Goal: Register for event/course

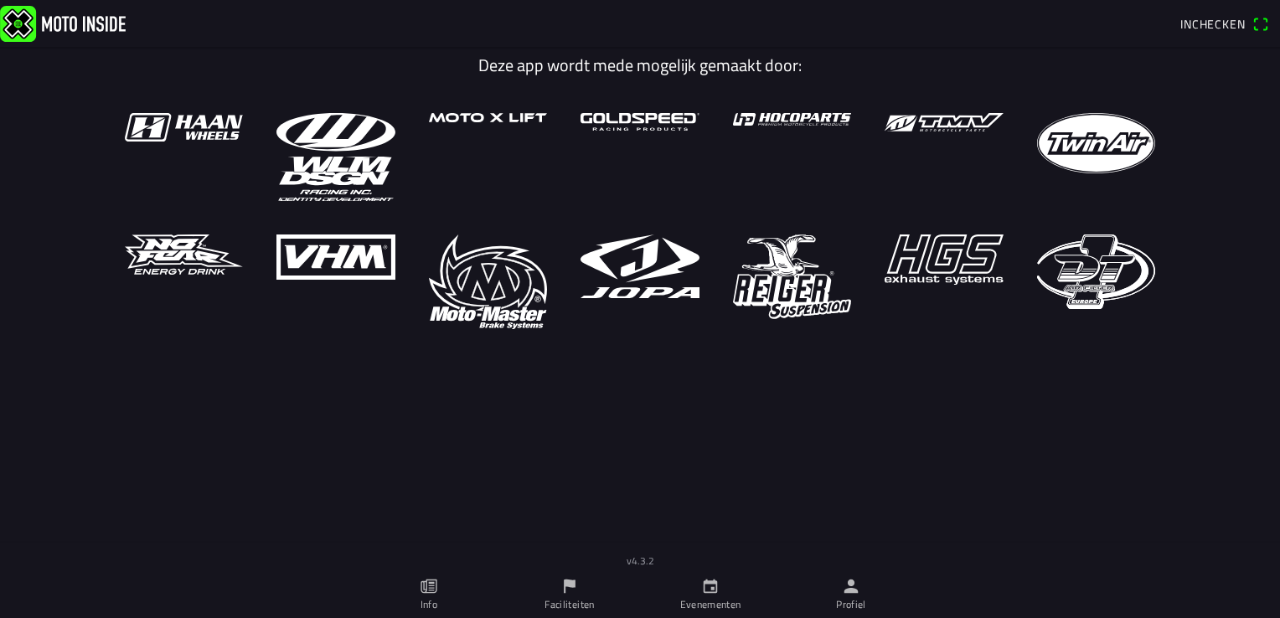
click at [568, 596] on link "Faciliteiten" at bounding box center [569, 594] width 141 height 47
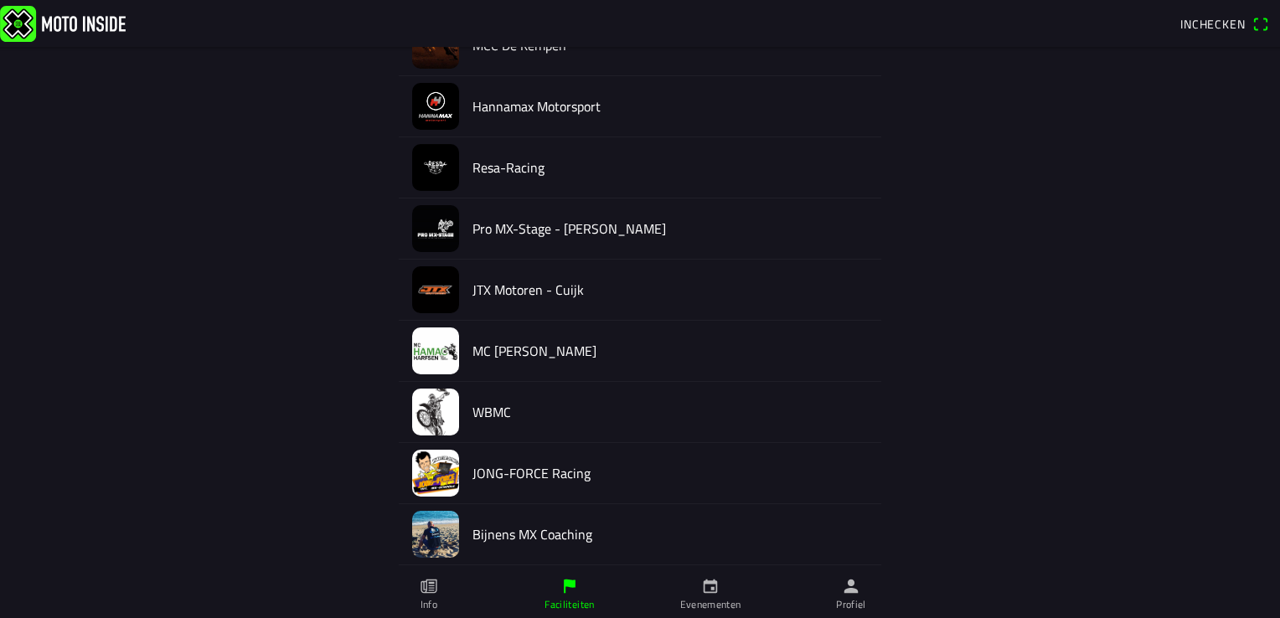
scroll to position [785, 0]
click at [540, 349] on h2 "MC [PERSON_NAME]" at bounding box center [671, 351] width 396 height 16
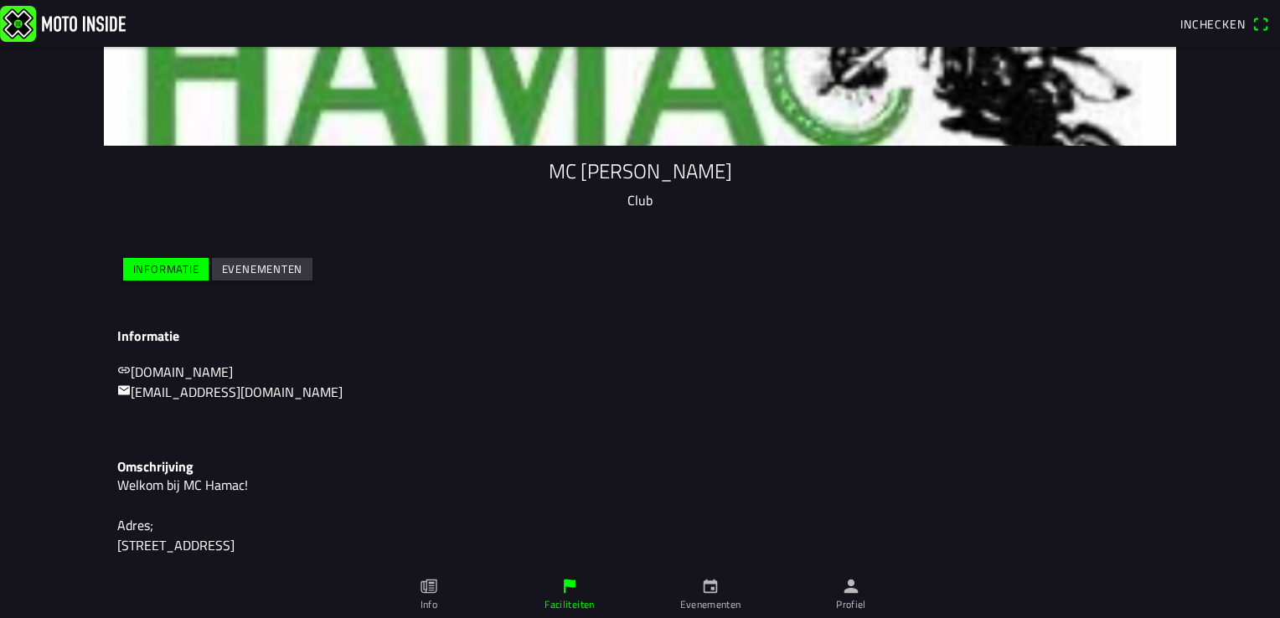
scroll to position [103, 0]
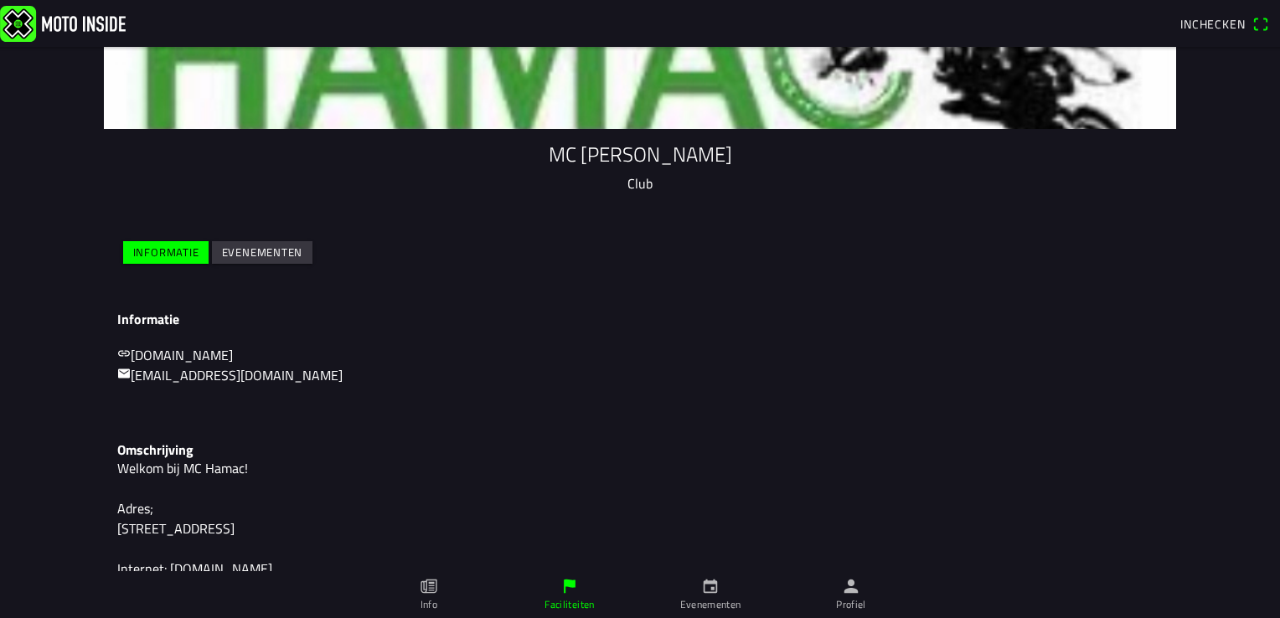
click at [0, 0] on slot "Evenementen" at bounding box center [0, 0] width 0 height 0
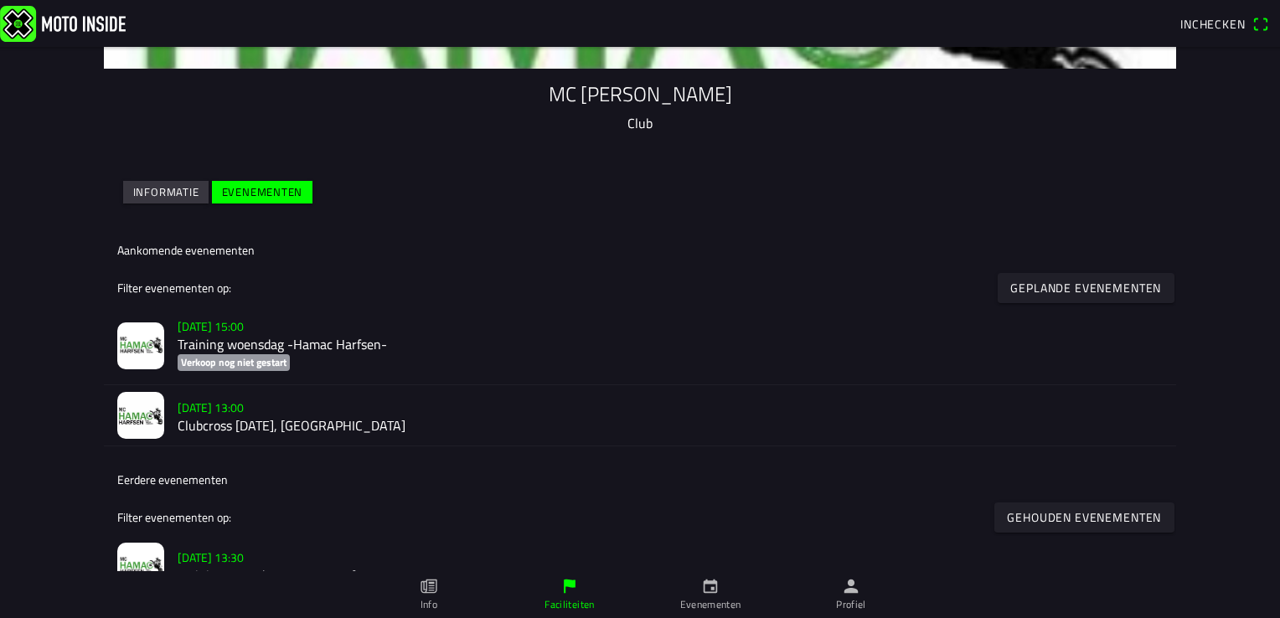
scroll to position [167, 0]
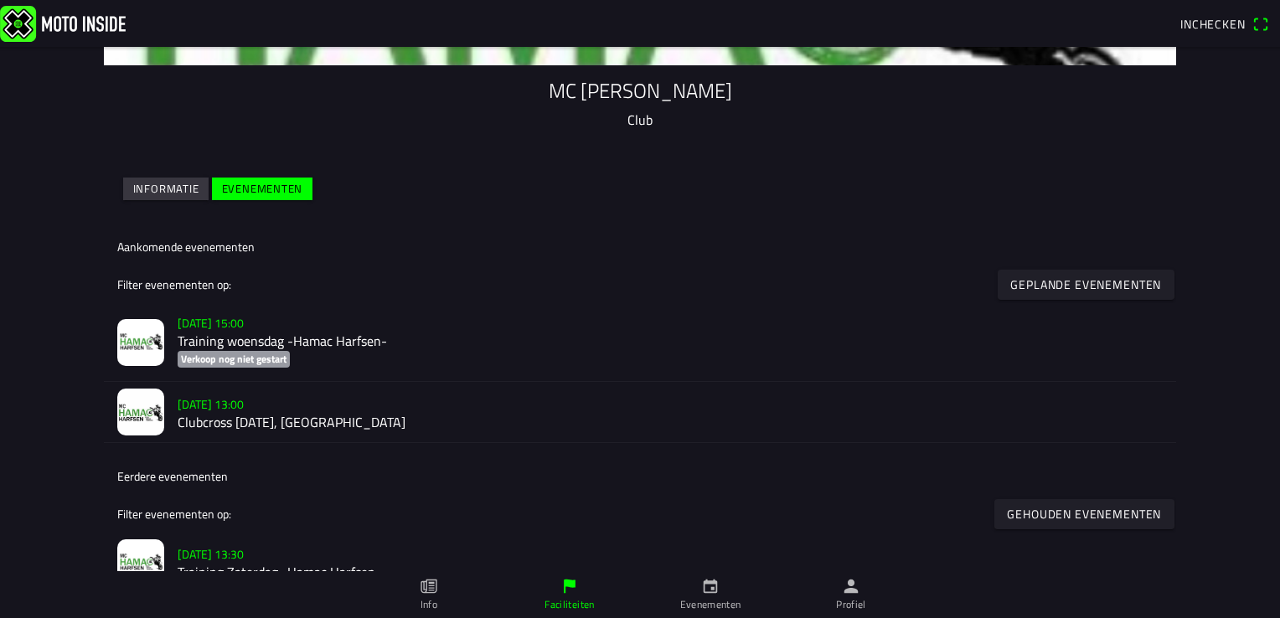
click at [0, 0] on slot "[DATE] 13:00" at bounding box center [0, 0] width 0 height 0
